Goal: Task Accomplishment & Management: Use online tool/utility

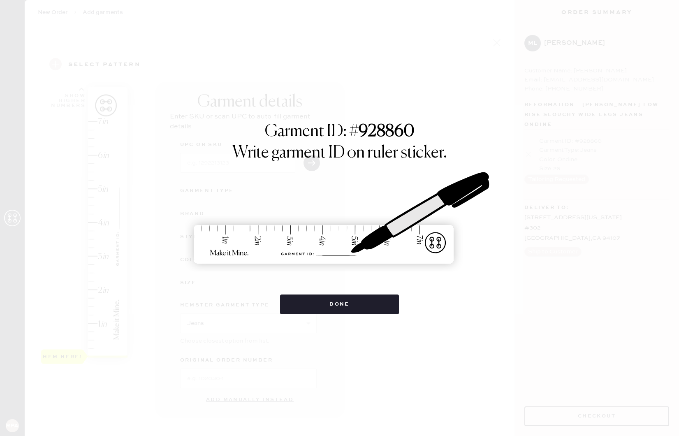
select select "2"
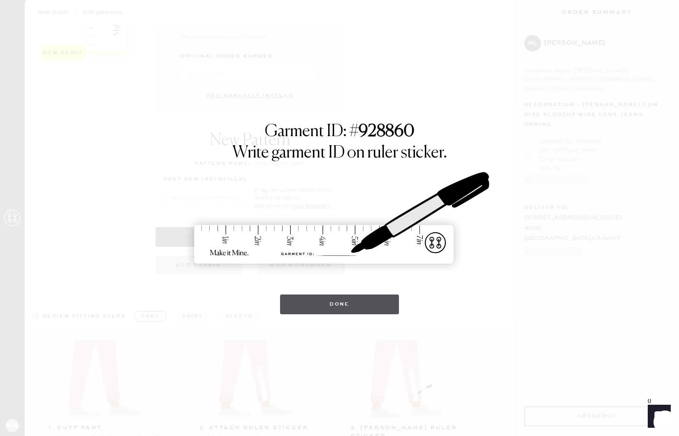
click at [384, 305] on button "Done" at bounding box center [339, 304] width 119 height 20
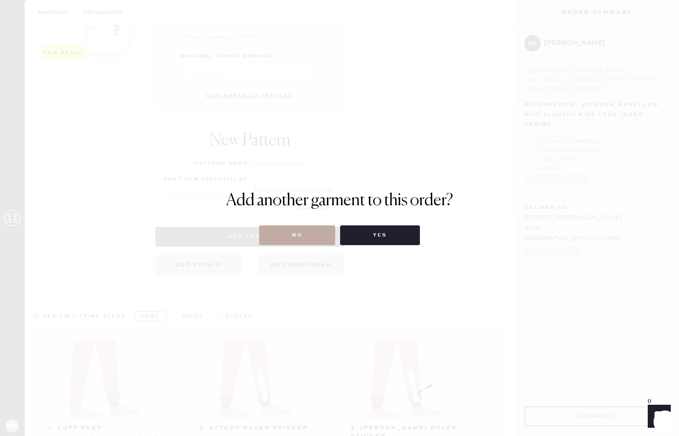
click at [308, 237] on button "No" at bounding box center [297, 235] width 76 height 20
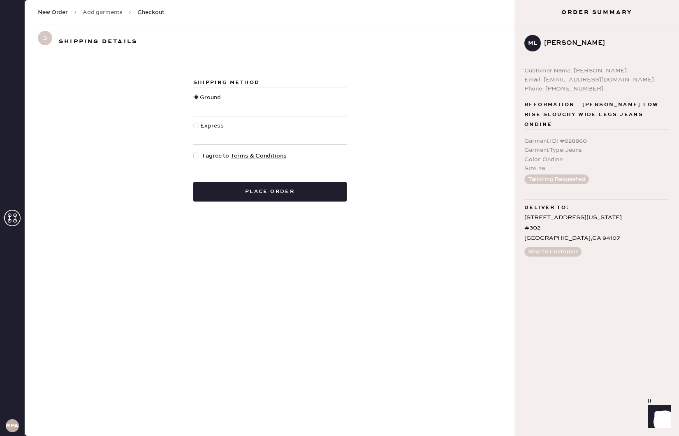
click at [197, 157] on div at bounding box center [196, 156] width 6 height 6
click at [194, 152] on input "I agree to Terms & Conditions" at bounding box center [193, 151] width 0 height 0
checkbox input "true"
click at [235, 201] on div "Shipping Method Ground Express I agree to Terms & Conditions Place order" at bounding box center [270, 139] width 490 height 163
click at [280, 188] on button "Place order" at bounding box center [269, 192] width 153 height 20
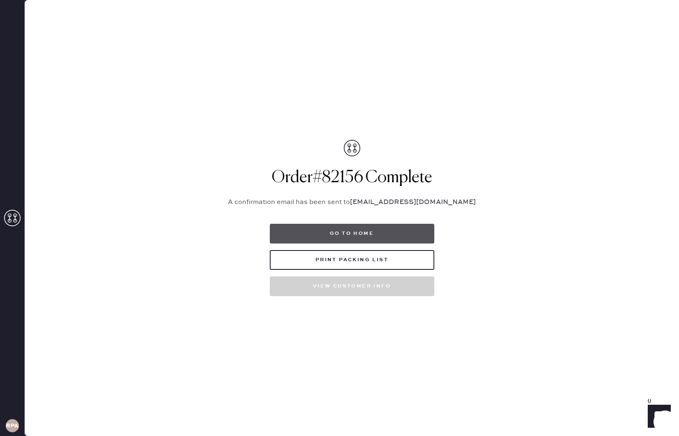
click at [350, 236] on button "Go to home" at bounding box center [352, 234] width 164 height 20
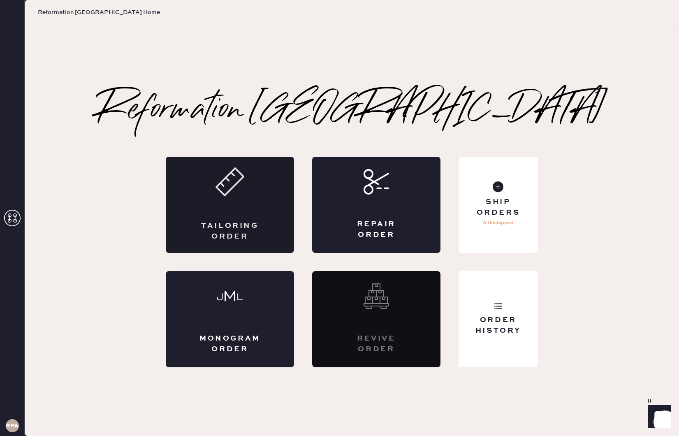
click at [220, 206] on div "Tailoring Order" at bounding box center [230, 205] width 128 height 96
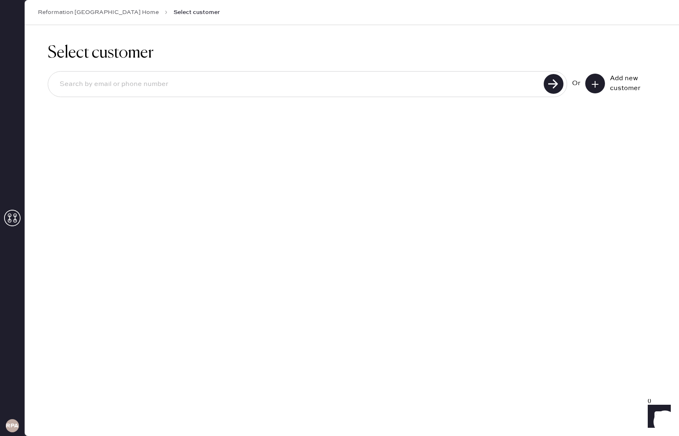
click at [147, 91] on input at bounding box center [297, 84] width 488 height 19
click at [320, 128] on div "Select customer Or Add new customer" at bounding box center [352, 230] width 654 height 411
click at [17, 213] on icon at bounding box center [12, 218] width 16 height 16
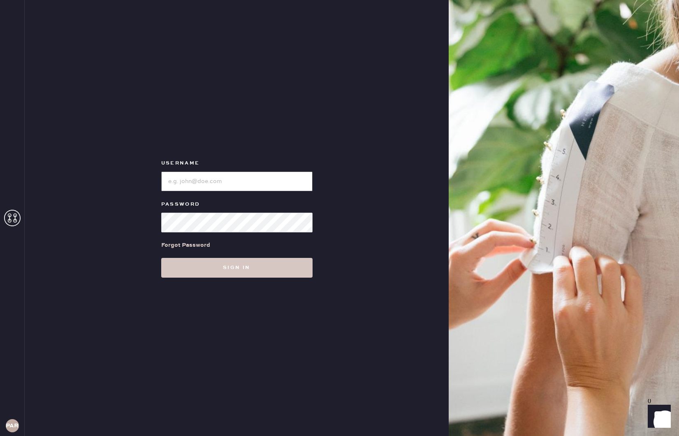
type input "reformationpaloalto"
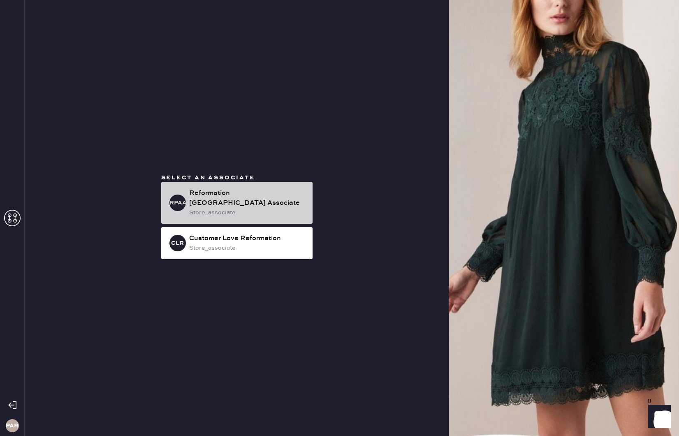
click at [259, 208] on div "store_associate" at bounding box center [247, 212] width 117 height 9
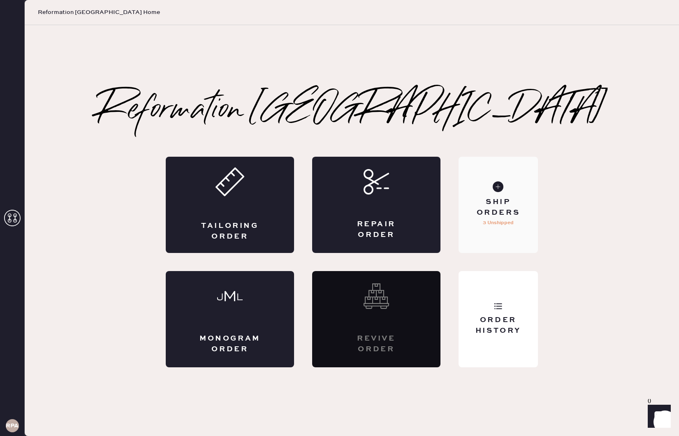
click at [493, 208] on div "Ship Orders" at bounding box center [498, 207] width 66 height 21
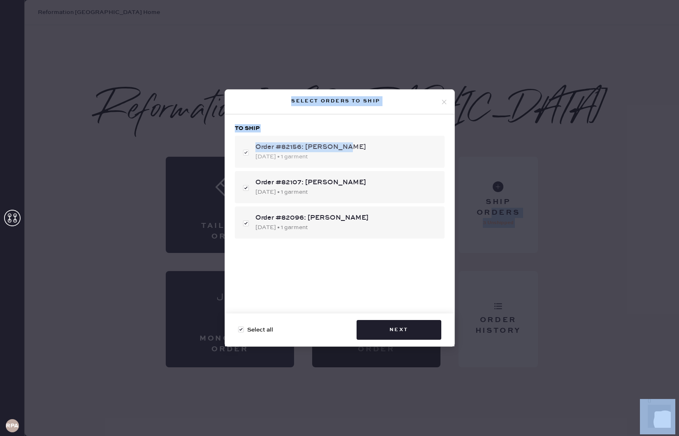
click at [346, 148] on div "Order #82156: [PERSON_NAME]" at bounding box center [346, 147] width 183 height 10
checkbox input "false"
click at [333, 148] on div "Order #82156: [PERSON_NAME]" at bounding box center [346, 147] width 183 height 10
checkbox input "true"
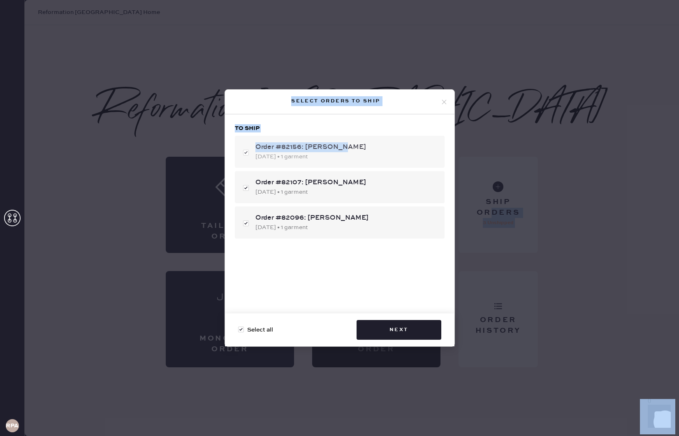
checkbox input "true"
click at [328, 145] on div "Order #82156: [PERSON_NAME]" at bounding box center [346, 147] width 183 height 10
checkbox input "false"
click at [271, 157] on div "[DATE] • 1 garment" at bounding box center [346, 156] width 183 height 9
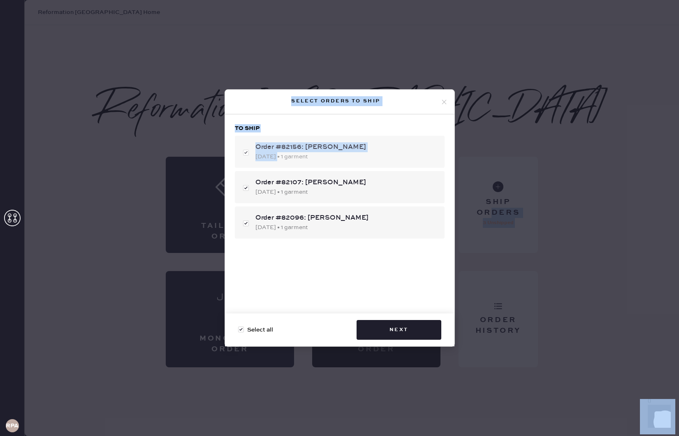
checkbox input "true"
click at [399, 334] on button "Next" at bounding box center [398, 330] width 85 height 20
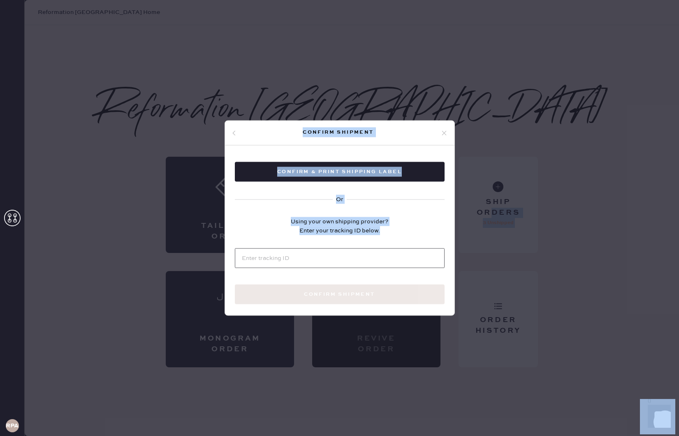
click at [307, 249] on input at bounding box center [340, 258] width 210 height 20
click at [274, 262] on input at bounding box center [340, 258] width 210 height 20
click at [240, 139] on div "Confirm shipment" at bounding box center [339, 133] width 229 height 25
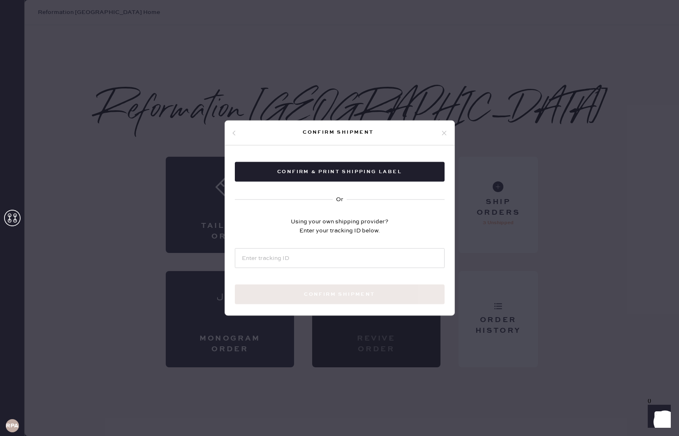
click at [231, 133] on div "Confirm shipment" at bounding box center [339, 133] width 229 height 25
click at [233, 133] on icon at bounding box center [233, 132] width 5 height 5
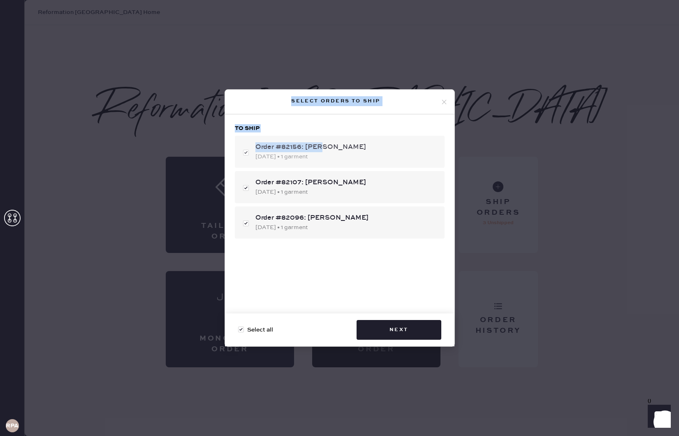
click at [321, 144] on div "Order #82156: [PERSON_NAME]" at bounding box center [346, 147] width 183 height 10
checkbox input "false"
click at [362, 155] on div "[DATE] • 1 garment" at bounding box center [346, 156] width 183 height 9
checkbox input "true"
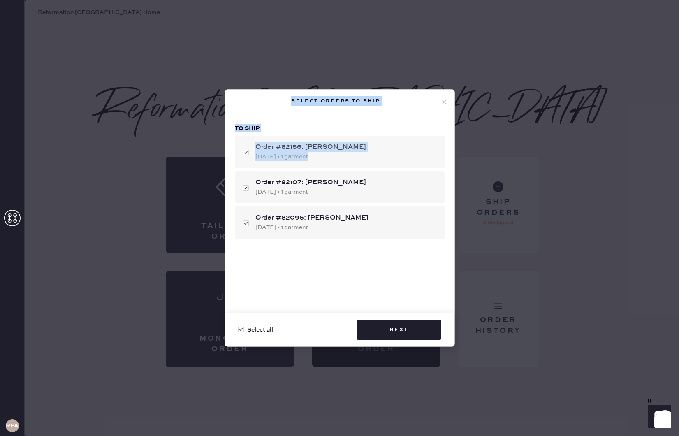
checkbox input "true"
click at [360, 159] on div "[DATE] • 1 garment" at bounding box center [346, 156] width 183 height 9
checkbox input "false"
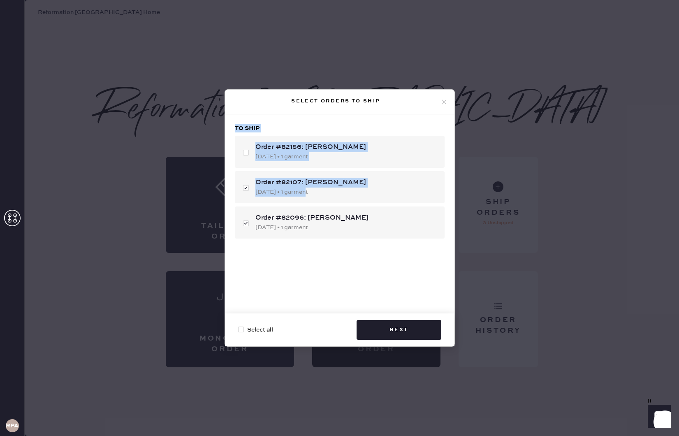
click at [437, 99] on div "Select orders to ship" at bounding box center [335, 101] width 209 height 10
click at [442, 99] on icon at bounding box center [443, 101] width 7 height 7
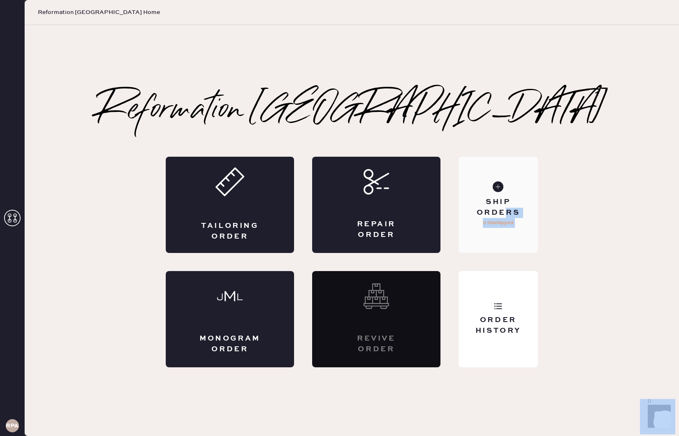
click at [504, 211] on div "Ship Orders" at bounding box center [498, 207] width 66 height 21
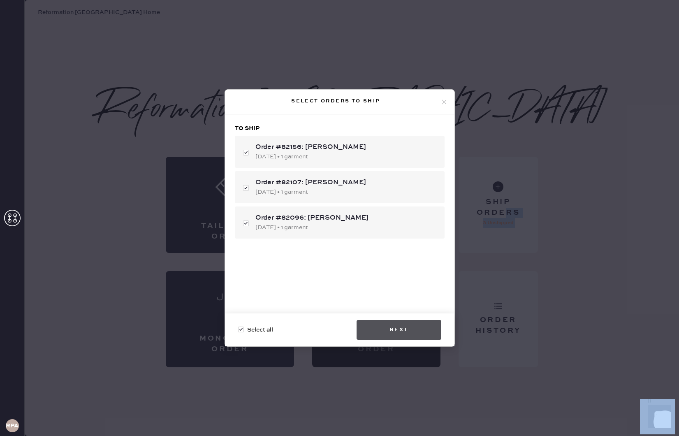
click at [397, 328] on button "Next" at bounding box center [398, 330] width 85 height 20
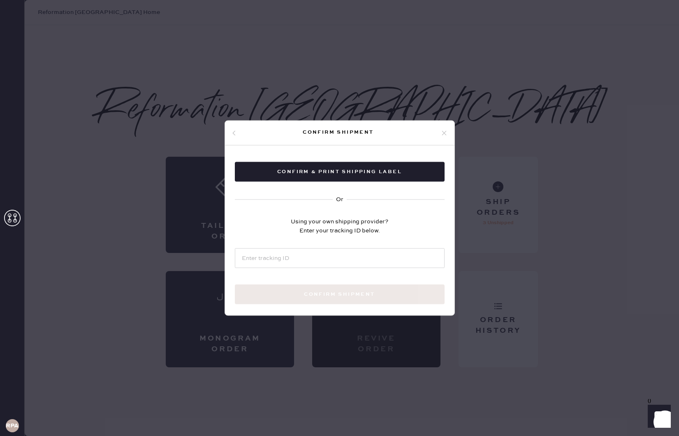
click at [449, 136] on div "Confirm shipment" at bounding box center [339, 133] width 229 height 25
click at [446, 132] on icon at bounding box center [443, 132] width 7 height 7
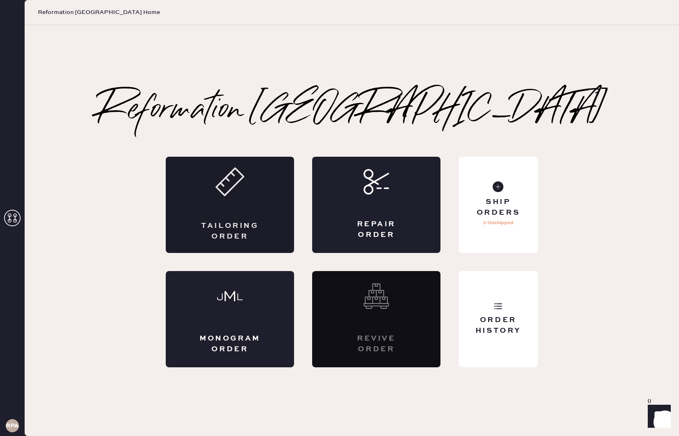
click at [232, 228] on div "Tailoring Order" at bounding box center [230, 231] width 62 height 21
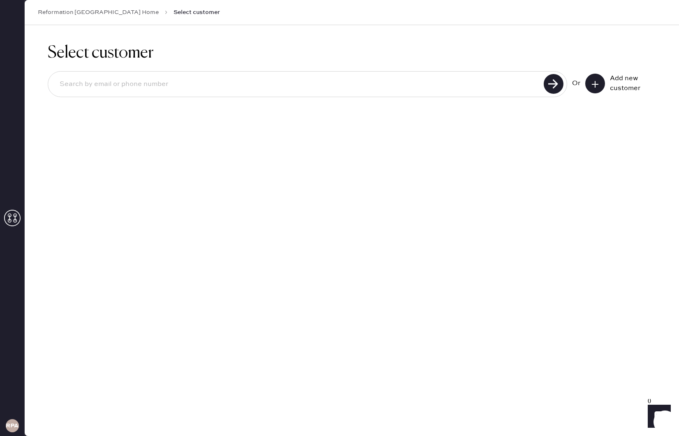
click at [229, 90] on input at bounding box center [297, 84] width 488 height 19
type input "[EMAIL_ADDRESS][PERSON_NAME][DOMAIN_NAME]"
click at [558, 82] on use at bounding box center [554, 84] width 20 height 20
click at [589, 83] on button at bounding box center [595, 84] width 20 height 20
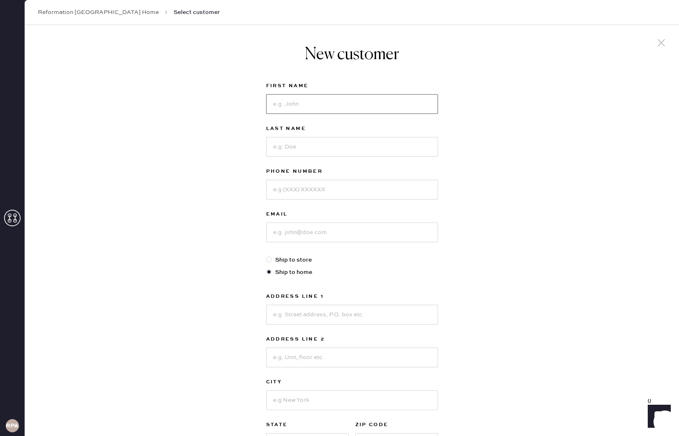
click at [317, 106] on input at bounding box center [352, 104] width 172 height 20
type input "[PERSON_NAME]"
click at [291, 146] on input at bounding box center [352, 147] width 172 height 20
type input "[PERSON_NAME]"
click at [319, 189] on input at bounding box center [352, 190] width 172 height 20
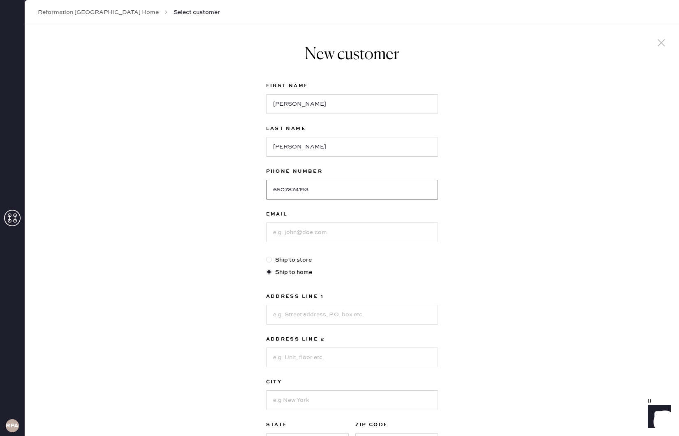
type input "6507874193"
click at [261, 232] on div "New customer First Name [PERSON_NAME] Last Name [PERSON_NAME] Phone Number [PHO…" at bounding box center [351, 263] width 185 height 477
click at [280, 228] on input at bounding box center [352, 232] width 172 height 20
type input "[EMAIL_ADDRESS][PERSON_NAME][DOMAIN_NAME]"
click at [300, 315] on input at bounding box center [352, 315] width 172 height 20
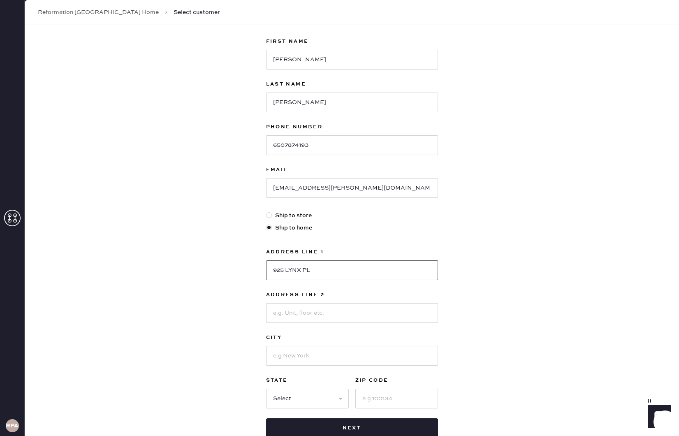
scroll to position [45, 0]
type input "925 LYNX PL"
click at [304, 355] on input at bounding box center [352, 355] width 172 height 20
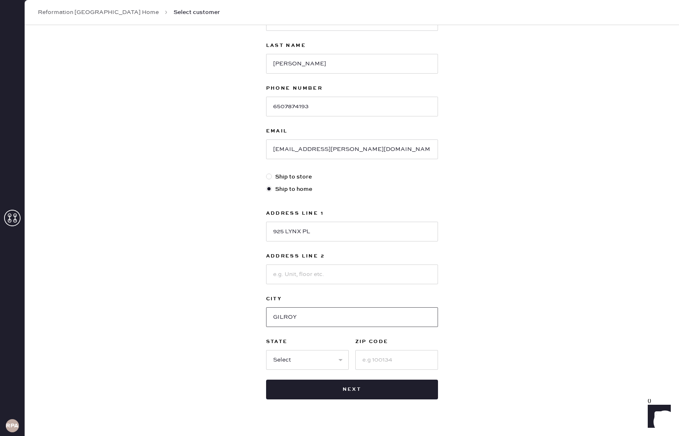
scroll to position [99, 0]
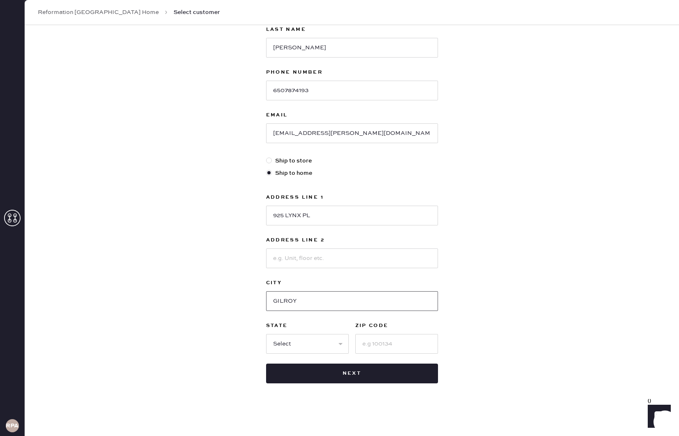
type input "GILROY"
click at [310, 354] on div "First Name [PERSON_NAME] Last Name [PERSON_NAME] Phone Number [PHONE_NUMBER] Em…" at bounding box center [352, 182] width 172 height 401
click at [313, 336] on select "Select AK AL AR AZ CA CO CT [GEOGRAPHIC_DATA] DE FL [GEOGRAPHIC_DATA] HI [GEOGR…" at bounding box center [307, 344] width 83 height 20
select select "CA"
click at [377, 345] on input at bounding box center [396, 344] width 83 height 20
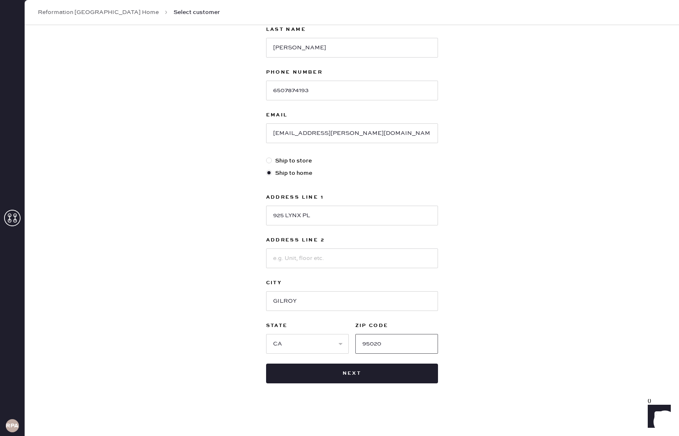
type input "95020"
click at [385, 360] on div "First Name [PERSON_NAME] Last Name [PERSON_NAME] Phone Number [PHONE_NUMBER] Em…" at bounding box center [352, 182] width 172 height 401
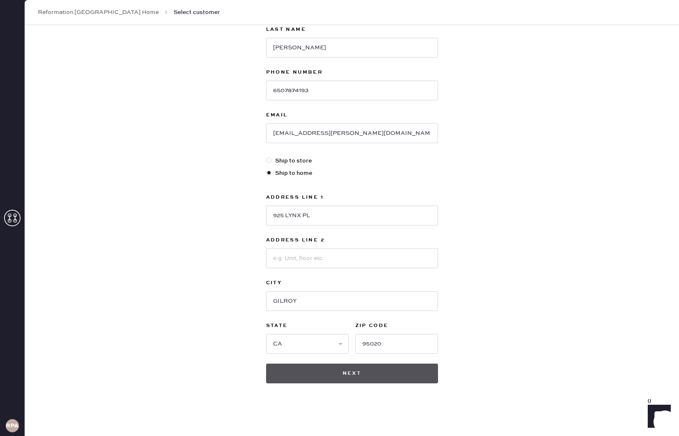
click at [384, 372] on button "Next" at bounding box center [352, 373] width 172 height 20
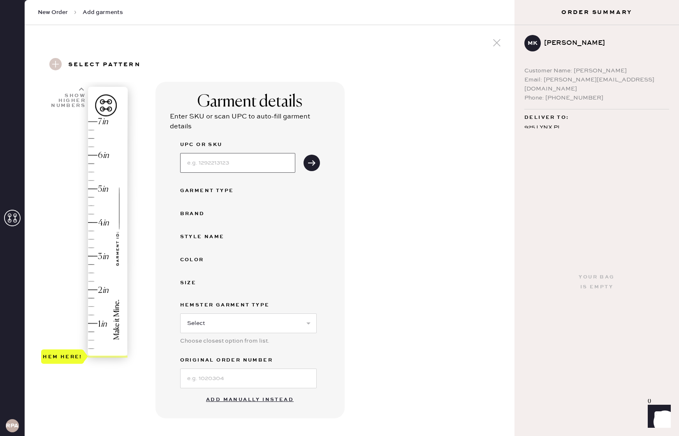
click at [273, 162] on input at bounding box center [237, 163] width 115 height 20
click at [215, 189] on div "Garment Type" at bounding box center [213, 191] width 66 height 10
click at [229, 190] on div "Garment Type" at bounding box center [213, 191] width 66 height 10
click at [318, 162] on button "submit" at bounding box center [311, 163] width 16 height 16
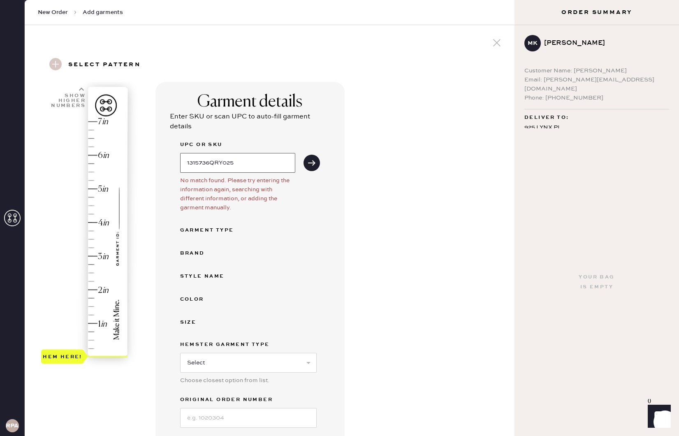
click at [229, 163] on input "1315736QRY025" at bounding box center [237, 163] width 115 height 20
click at [303, 155] on button "submit" at bounding box center [311, 163] width 16 height 16
drag, startPoint x: 234, startPoint y: 163, endPoint x: 273, endPoint y: 159, distance: 40.1
click at [234, 163] on input "1315736QRY025" at bounding box center [237, 163] width 115 height 20
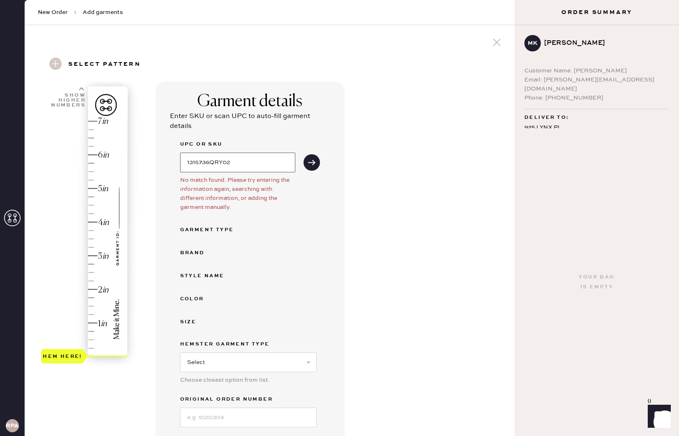
type input "1315736QRY025"
click at [303, 154] on button "submit" at bounding box center [311, 162] width 16 height 16
click at [256, 166] on input "1315736QRY025" at bounding box center [237, 163] width 115 height 20
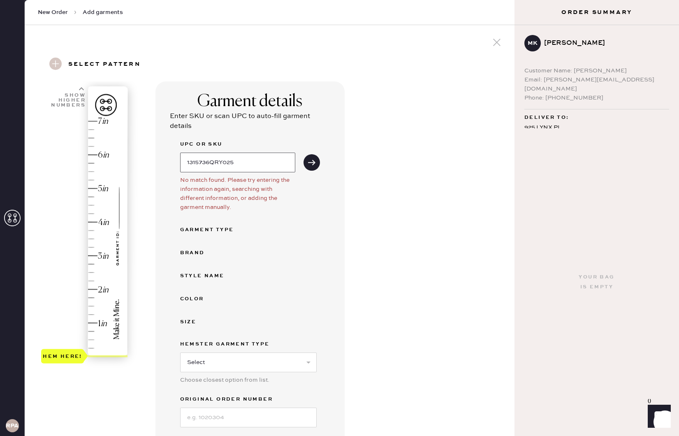
click at [303, 154] on button "submit" at bounding box center [311, 162] width 16 height 16
click at [311, 157] on button "submit" at bounding box center [311, 162] width 16 height 16
click at [242, 160] on input "1315736QRY025" at bounding box center [237, 163] width 115 height 20
type input "1"
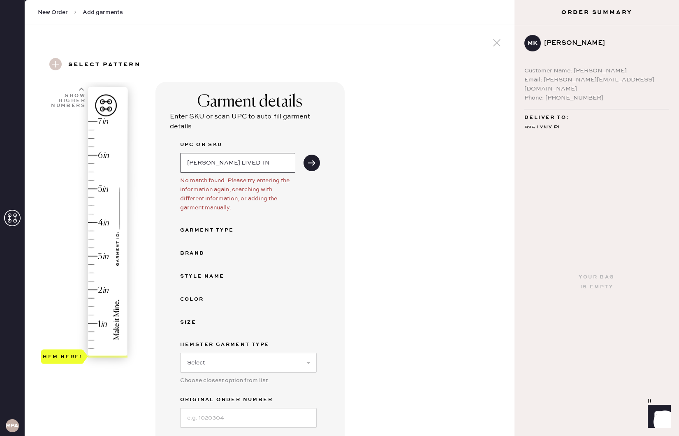
click at [303, 155] on button "submit" at bounding box center [311, 163] width 16 height 16
click at [224, 164] on input "[PERSON_NAME] LIVED-IN" at bounding box center [237, 163] width 115 height 20
click at [224, 162] on input "[PERSON_NAME] LIVED-IN" at bounding box center [237, 163] width 115 height 20
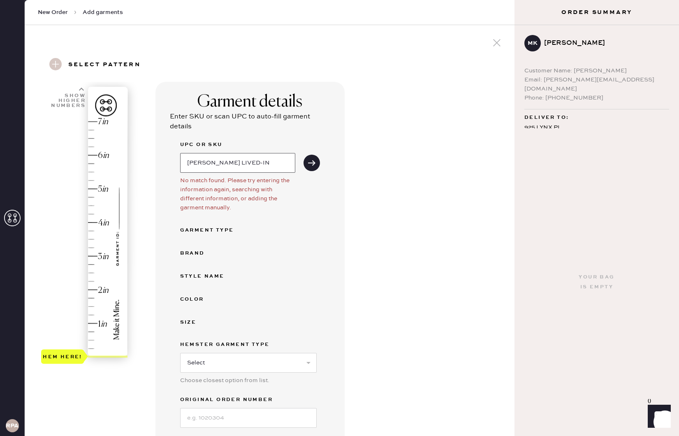
click at [224, 162] on input "[PERSON_NAME] LIVED-IN" at bounding box center [237, 163] width 115 height 20
click at [303, 155] on button "submit" at bounding box center [311, 163] width 16 height 16
drag, startPoint x: 310, startPoint y: 163, endPoint x: 305, endPoint y: 163, distance: 4.5
click at [309, 163] on icon "submit" at bounding box center [312, 163] width 8 height 8
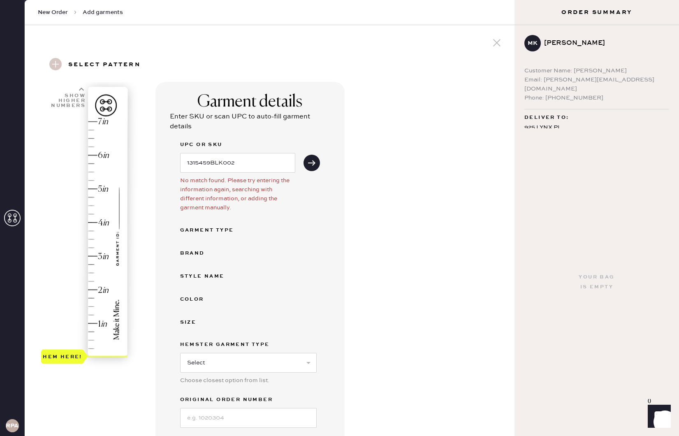
click at [301, 167] on div "UPC or SKU 1315459BLK002" at bounding box center [250, 156] width 140 height 33
click at [548, 43] on div "[PERSON_NAME]" at bounding box center [603, 43] width 118 height 10
drag, startPoint x: 528, startPoint y: 44, endPoint x: 540, endPoint y: 41, distance: 12.8
click at [528, 44] on h3 "mk" at bounding box center [532, 43] width 10 height 6
click at [200, 231] on div "Garment Type" at bounding box center [213, 230] width 66 height 10
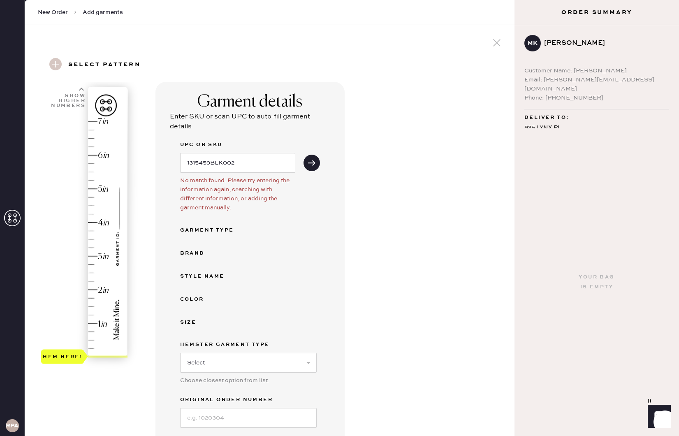
scroll to position [66, 0]
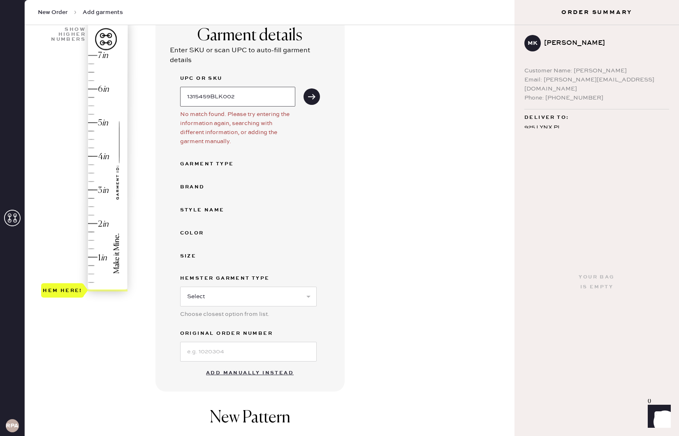
click at [238, 95] on input "1315459BLK002" at bounding box center [237, 97] width 115 height 20
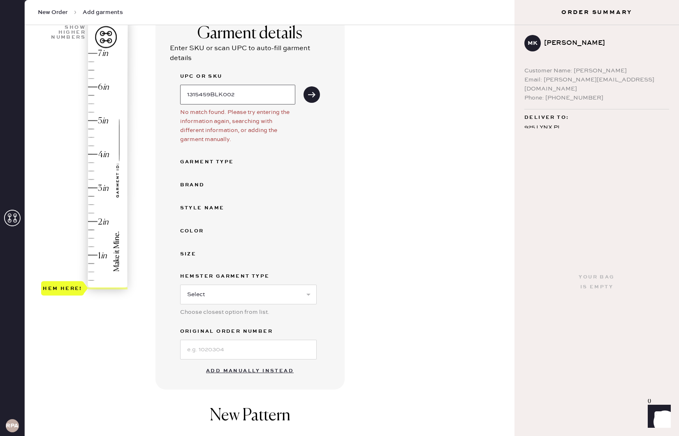
click at [238, 95] on input "1315459BLK002" at bounding box center [237, 95] width 115 height 20
click at [234, 94] on input "1315459BLK002" at bounding box center [237, 95] width 115 height 20
click at [232, 95] on input "1315459BLK002" at bounding box center [237, 95] width 115 height 20
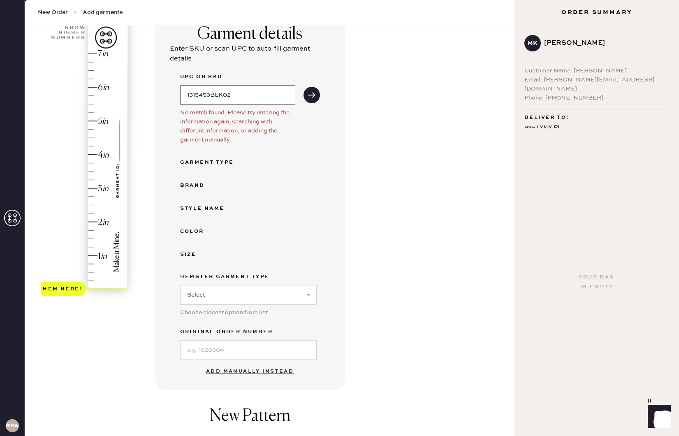
type input "1315459BLK002"
click at [326, 102] on div "Garment details Enter SKU or scan UPC to auto-fill garment details UPC or SKU 1…" at bounding box center [249, 202] width 189 height 376
click at [316, 97] on button "submit" at bounding box center [311, 95] width 16 height 16
click at [262, 101] on input "1315459BLK002" at bounding box center [237, 95] width 115 height 20
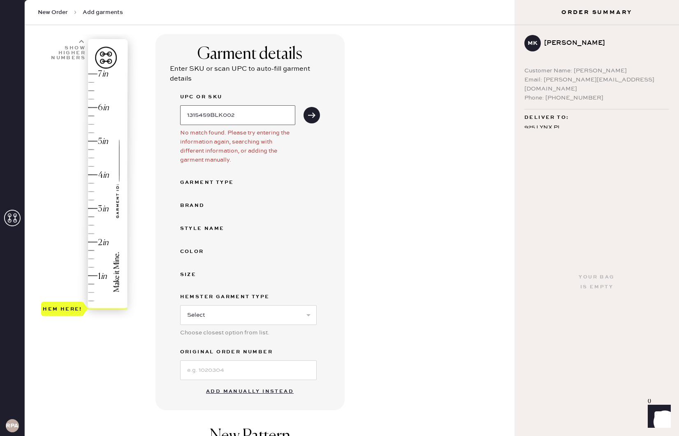
scroll to position [47, 0]
drag, startPoint x: 242, startPoint y: 114, endPoint x: 200, endPoint y: 99, distance: 44.4
click at [200, 99] on div "UPC or SKU 1315459BLK002" at bounding box center [237, 109] width 115 height 33
drag, startPoint x: 210, startPoint y: 188, endPoint x: 211, endPoint y: 182, distance: 5.8
click at [211, 186] on div "UPC or SKU No match found. Please try entering the information again, searching…" at bounding box center [250, 237] width 140 height 288
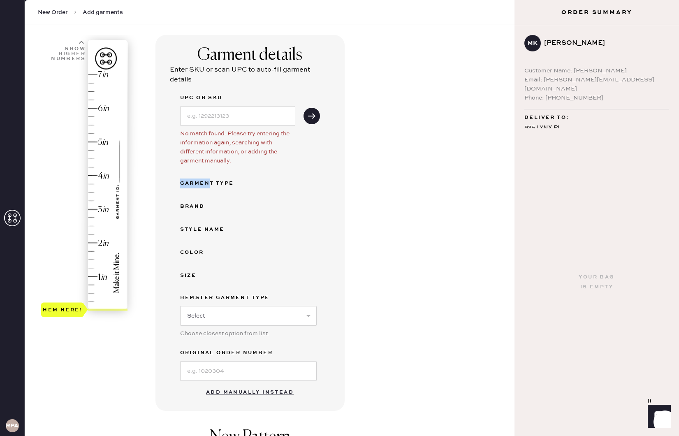
click at [211, 179] on div "Garment Type" at bounding box center [213, 183] width 66 height 10
click at [238, 113] on input at bounding box center [237, 116] width 115 height 20
type input "1315459BLK002"
click at [303, 108] on button "submit" at bounding box center [311, 116] width 16 height 16
click at [315, 117] on button "submit" at bounding box center [311, 116] width 16 height 16
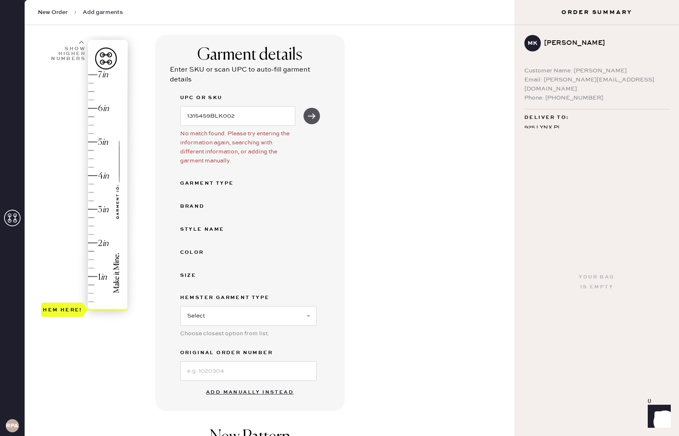
click at [312, 117] on use "submit" at bounding box center [311, 115] width 7 height 5
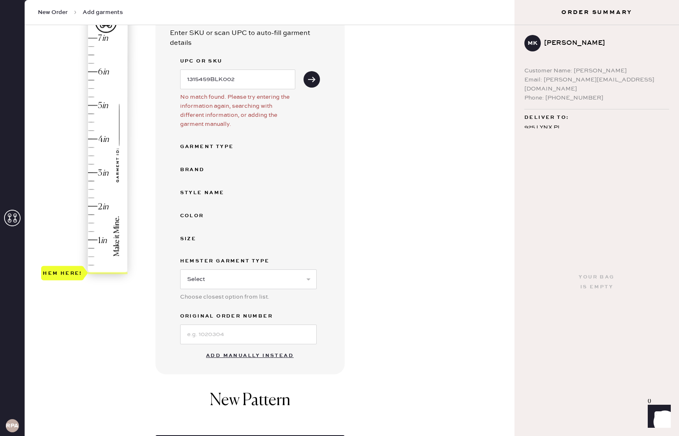
scroll to position [85, 0]
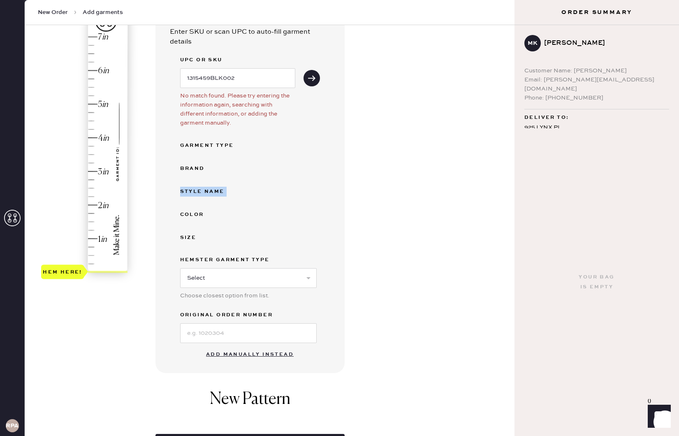
drag, startPoint x: 369, startPoint y: 171, endPoint x: 201, endPoint y: 427, distance: 305.6
click at [201, 427] on div "Garment details Enter SKU or scan UPC to auto-fill garment details UPC or SKU 1…" at bounding box center [331, 225] width 352 height 456
click at [156, 228] on div "Garment details Enter SKU or scan UPC to auto-fill garment details UPC or SKU 1…" at bounding box center [249, 185] width 189 height 376
click at [188, 220] on div "UPC or SKU 1315459BLK002 No match found. Please try entering the information ag…" at bounding box center [250, 199] width 140 height 288
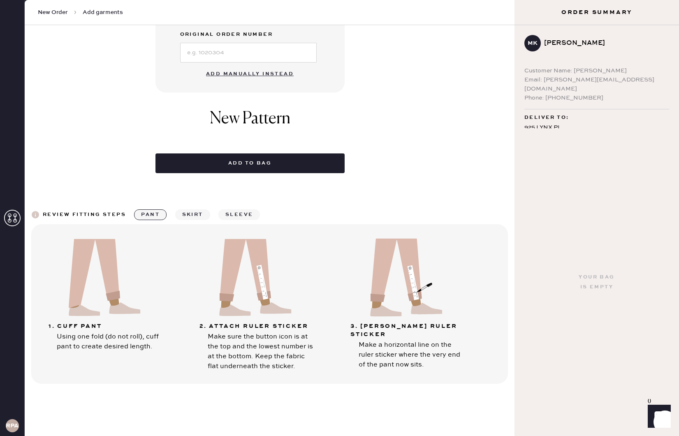
scroll to position [365, 0]
